Goal: Information Seeking & Learning: Learn about a topic

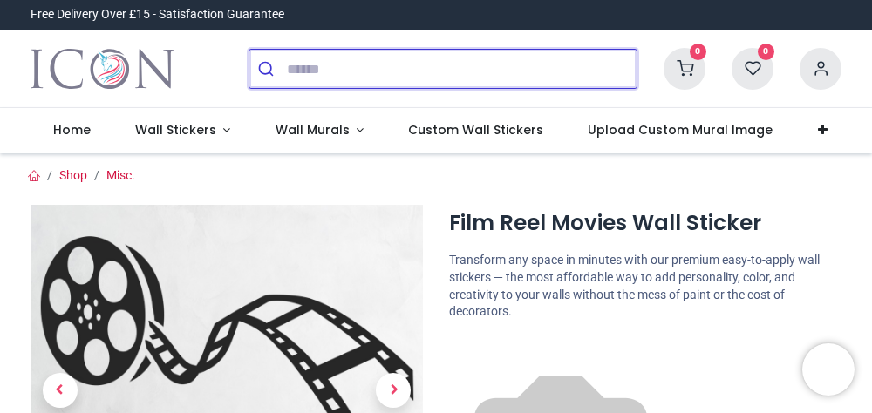
click at [304, 73] on input "search" at bounding box center [462, 69] width 350 height 38
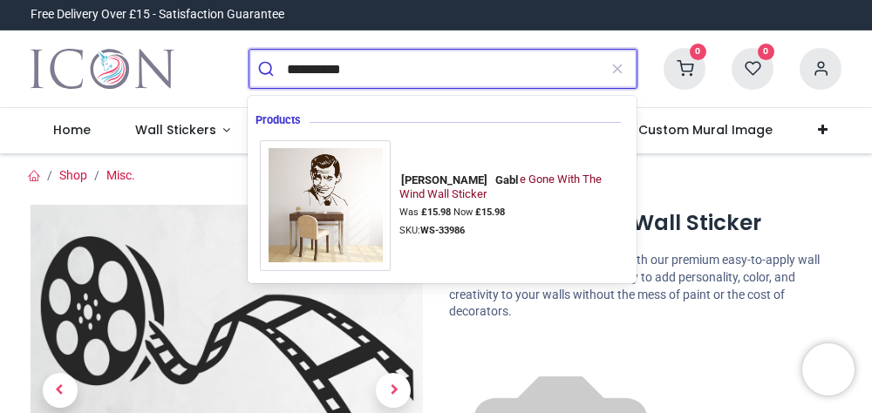
click at [422, 211] on strong "£ 15.98" at bounding box center [436, 212] width 30 height 11
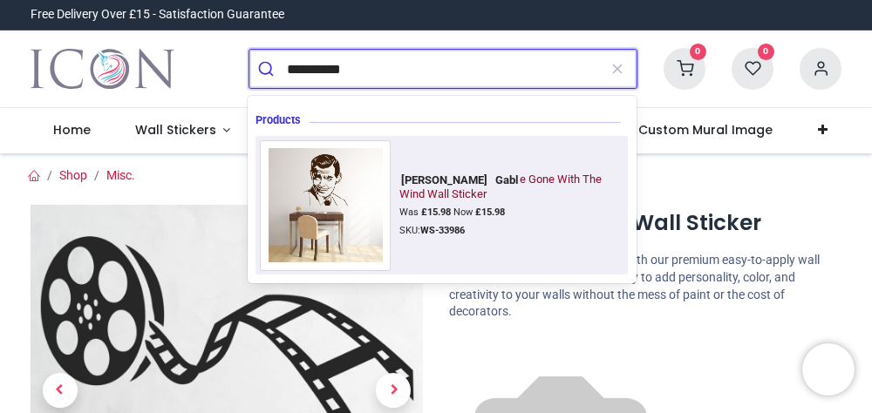
type input "**********"
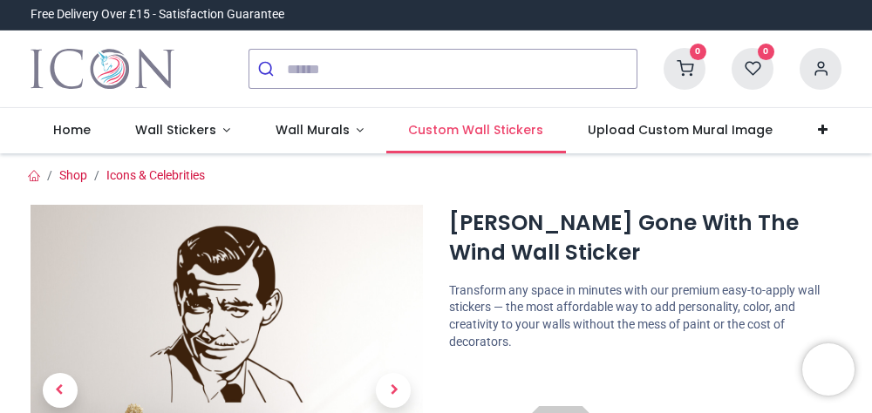
click at [500, 143] on link "Custom Wall Stickers" at bounding box center [476, 130] width 180 height 45
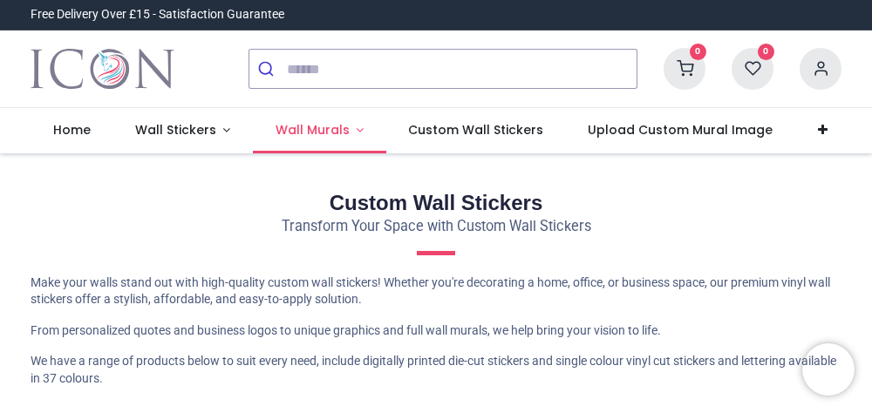
click at [325, 133] on span "Wall Murals" at bounding box center [312, 129] width 74 height 17
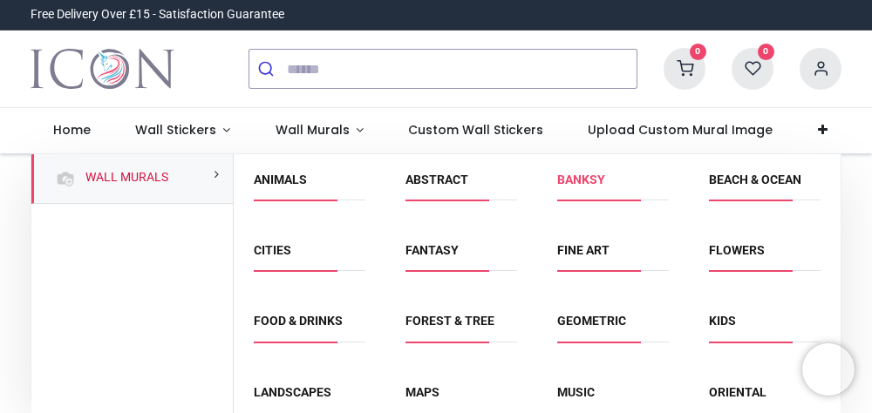
click at [594, 186] on link "Banksy" at bounding box center [581, 180] width 48 height 14
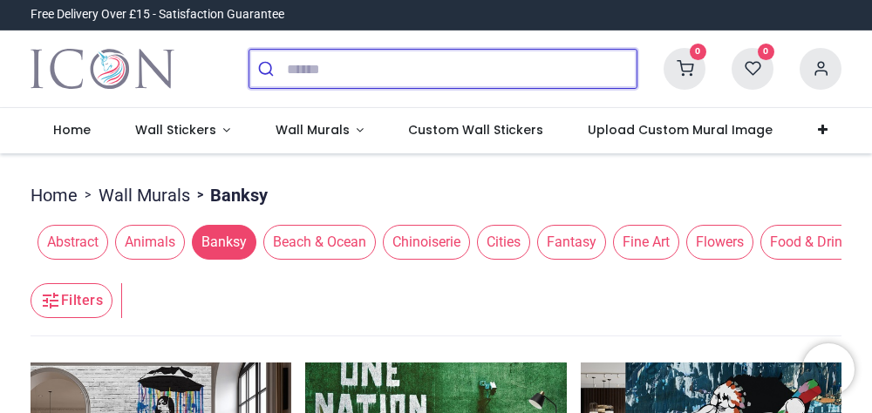
click at [324, 61] on input "search" at bounding box center [462, 69] width 350 height 38
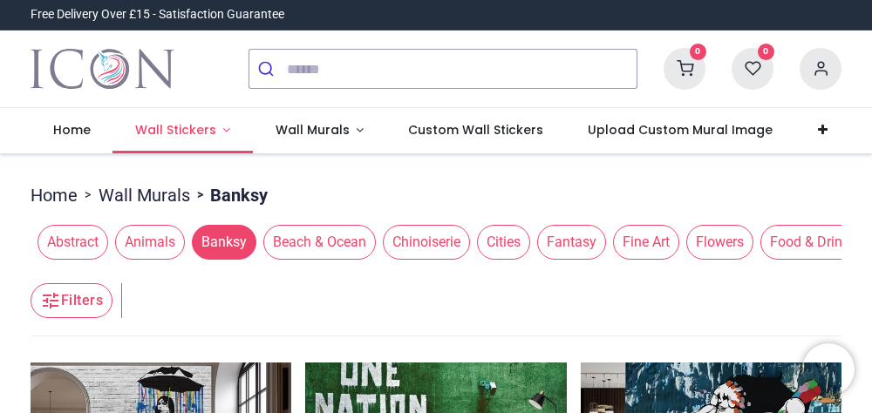
click at [181, 127] on span "Wall Stickers" at bounding box center [175, 129] width 81 height 17
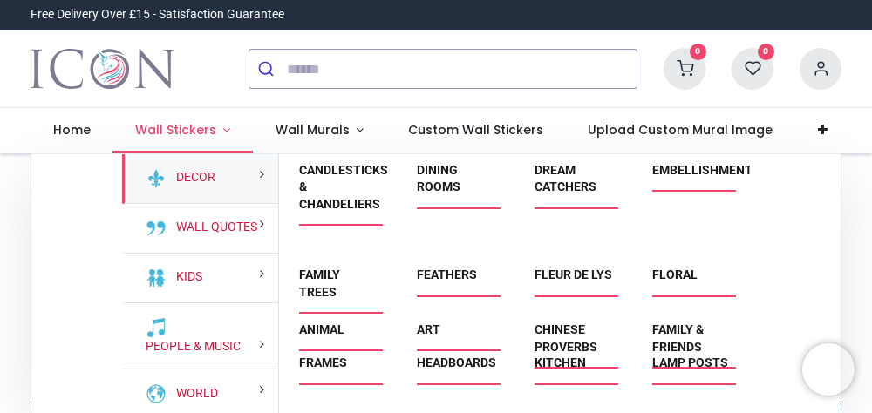
scroll to position [105, 0]
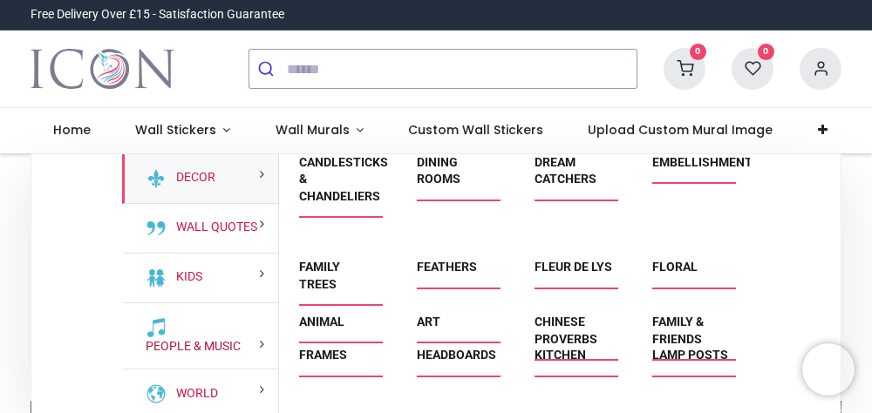
click at [232, 355] on link "People & Music" at bounding box center [190, 346] width 102 height 17
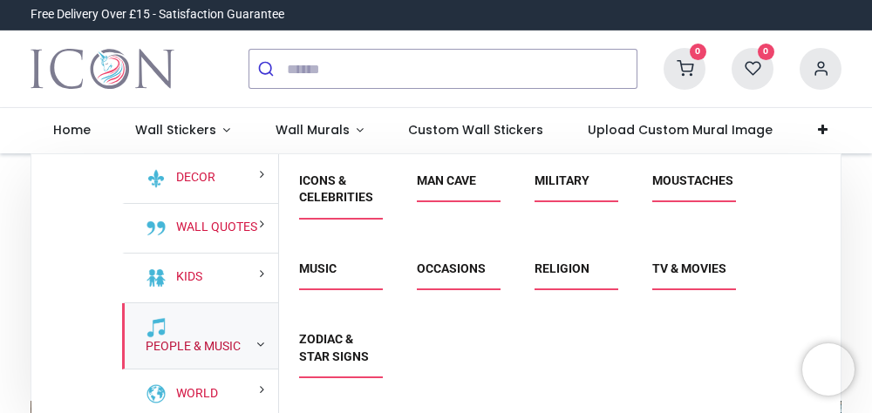
scroll to position [37, 0]
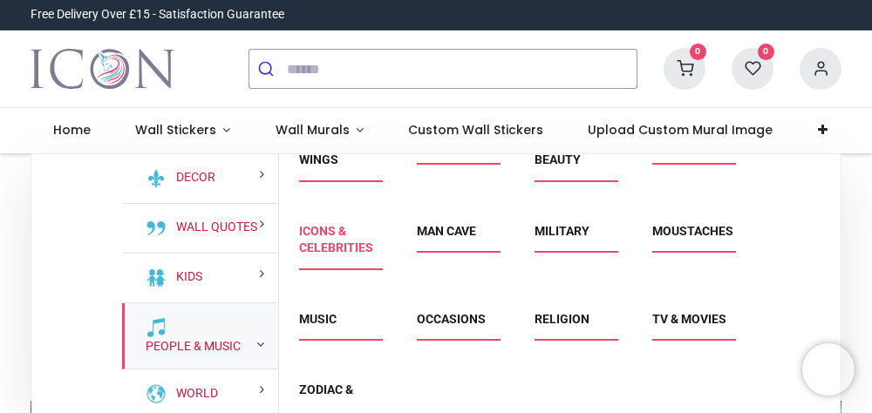
click at [339, 232] on link "Icons & Celebrities" at bounding box center [336, 239] width 74 height 31
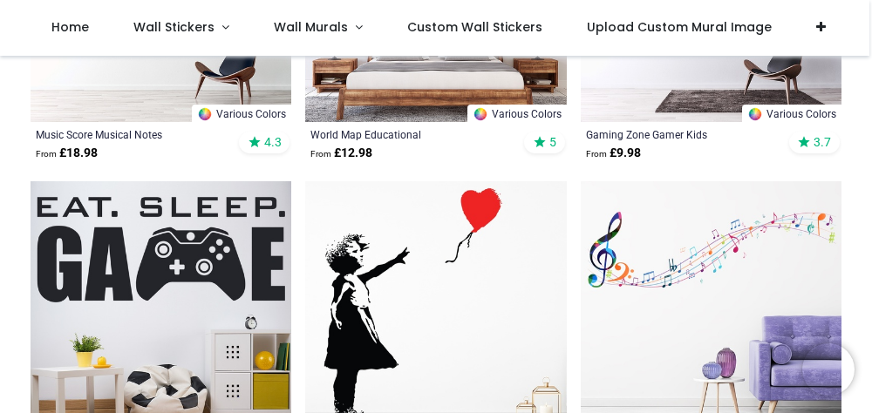
scroll to position [1622, 0]
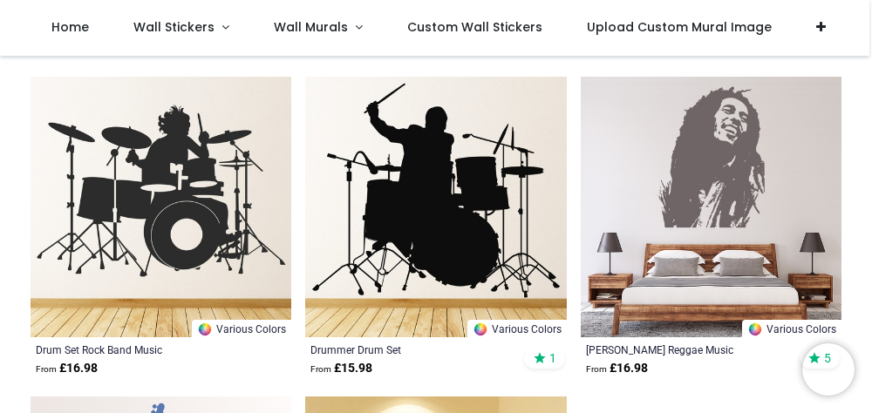
scroll to position [5883, 0]
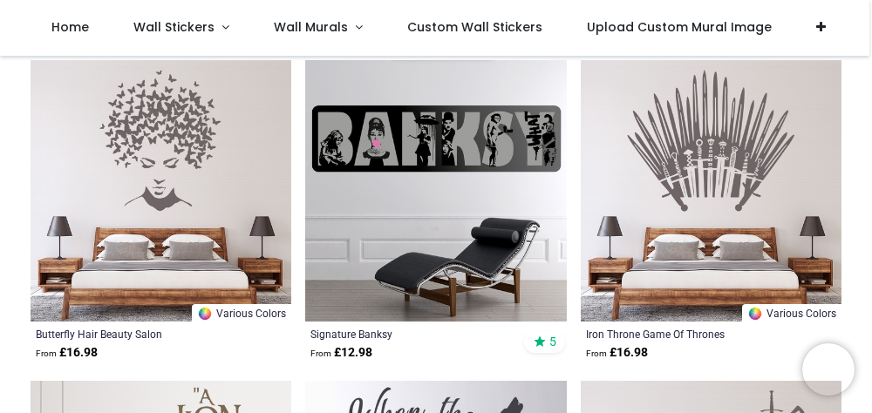
scroll to position [8144, 0]
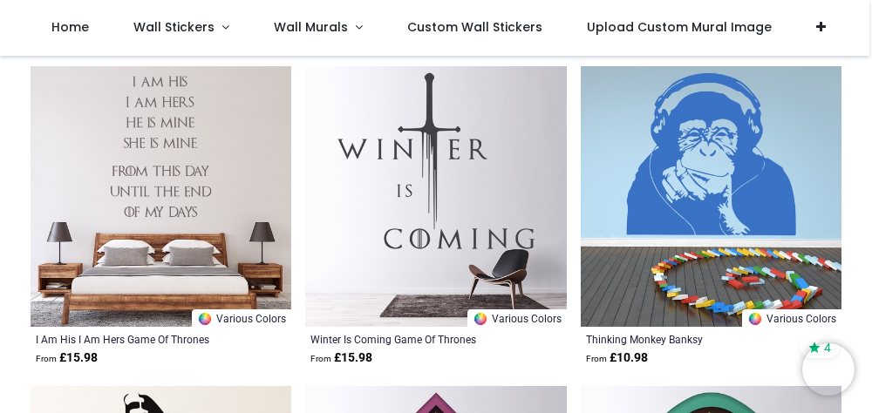
scroll to position [9445, 0]
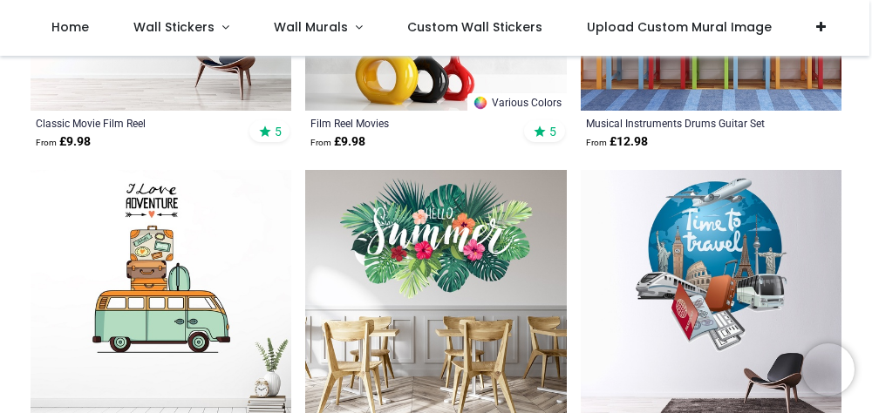
click at [826, 281] on img at bounding box center [711, 300] width 261 height 261
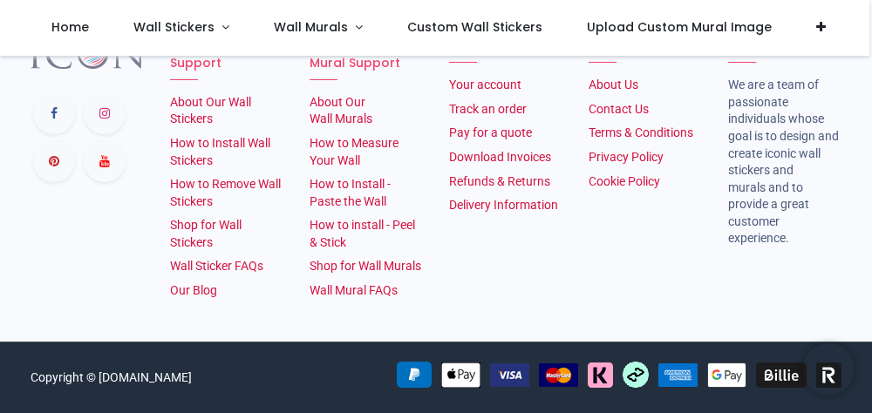
scroll to position [2520, 0]
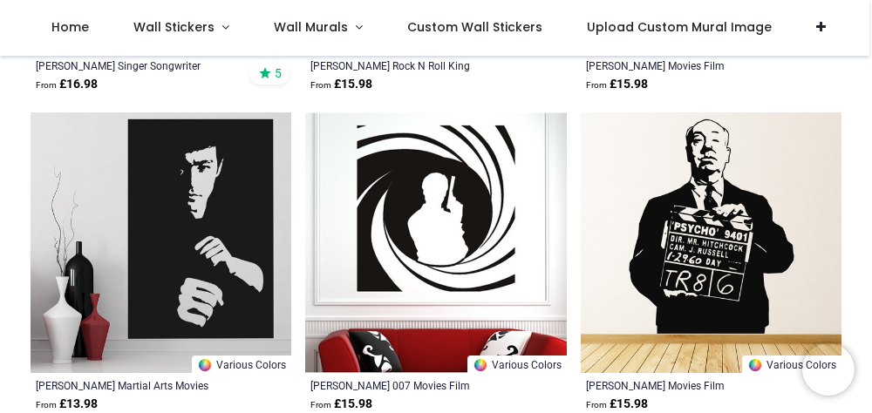
scroll to position [1289, 0]
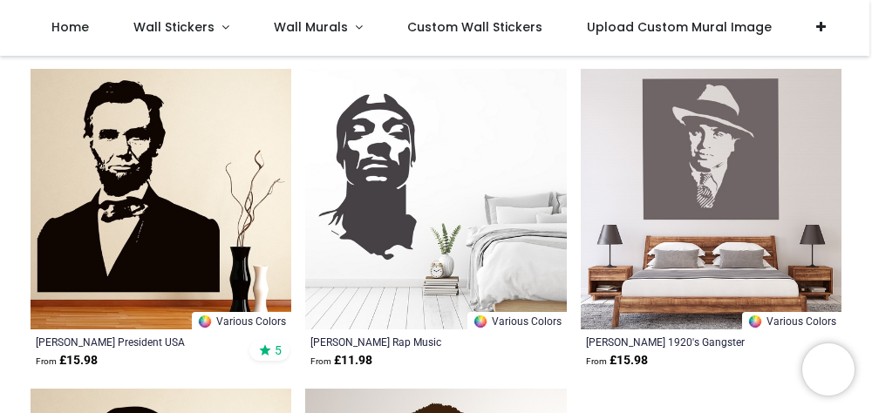
scroll to position [5804, 0]
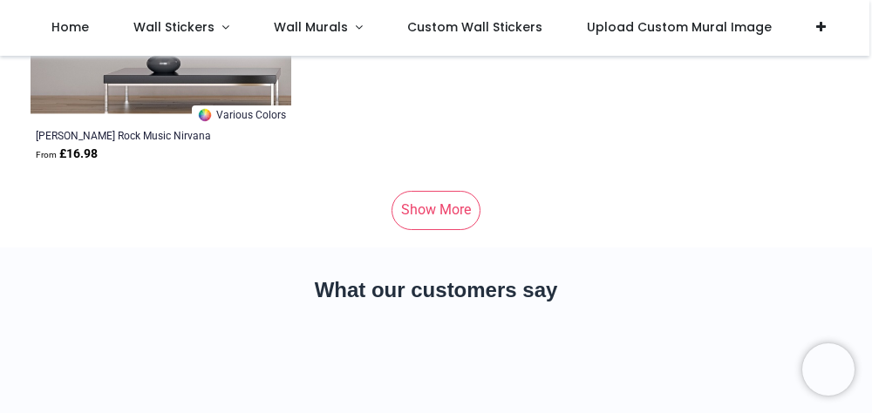
scroll to position [8959, 0]
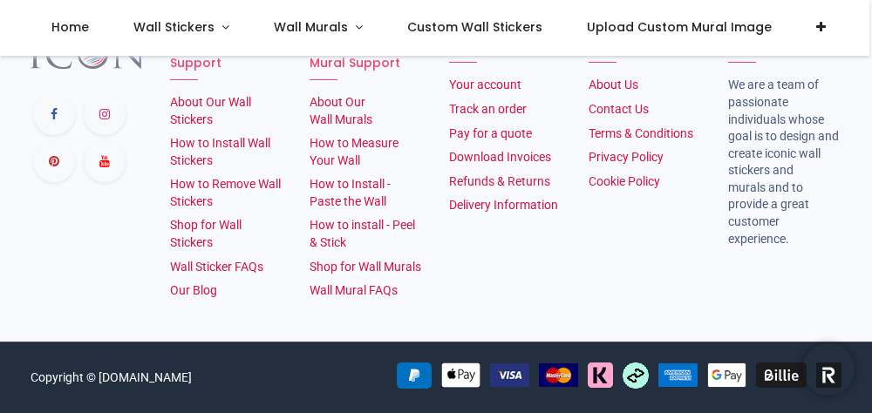
scroll to position [2642, 0]
